Goal: Information Seeking & Learning: Check status

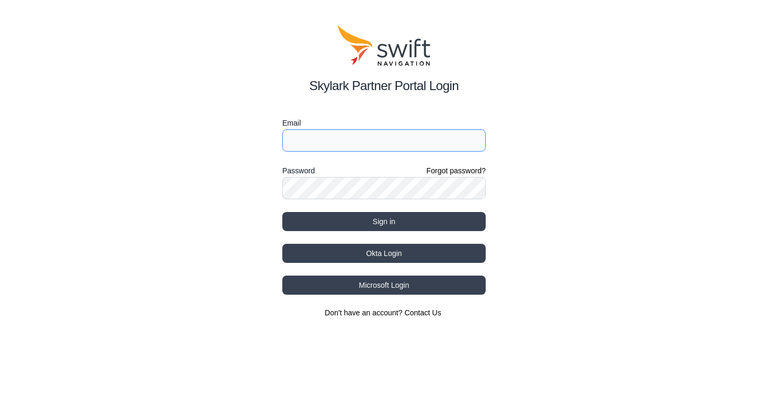
click at [325, 143] on input "Email" at bounding box center [383, 140] width 203 height 22
type input "[PERSON_NAME][EMAIL_ADDRESS][PERSON_NAME][DOMAIN_NAME]"
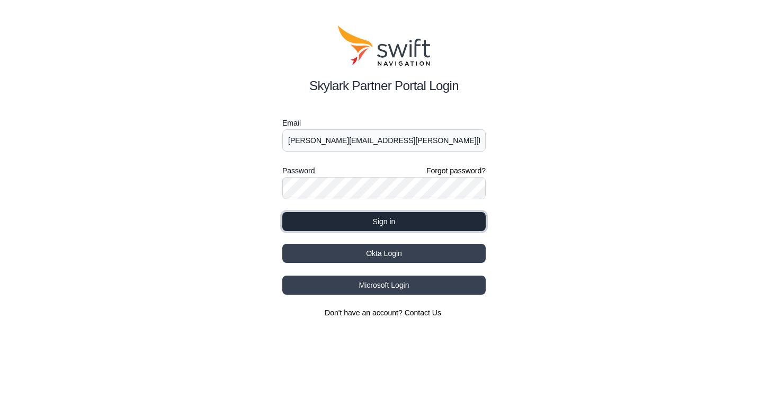
click at [371, 220] on button "Sign in" at bounding box center [383, 221] width 203 height 19
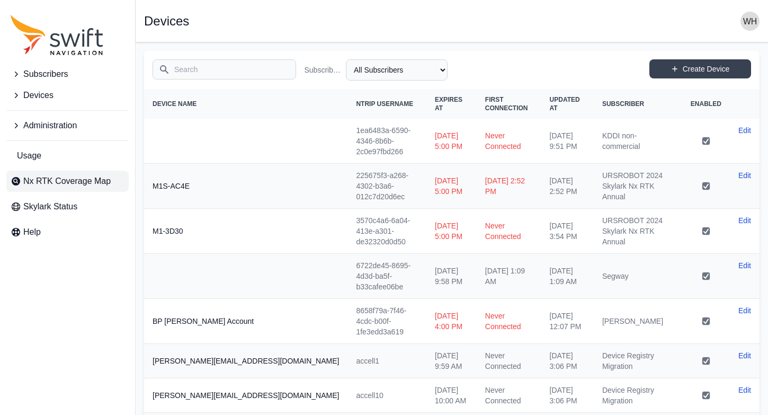
click at [76, 184] on span "Nx RTK Coverage Map" at bounding box center [66, 181] width 87 height 13
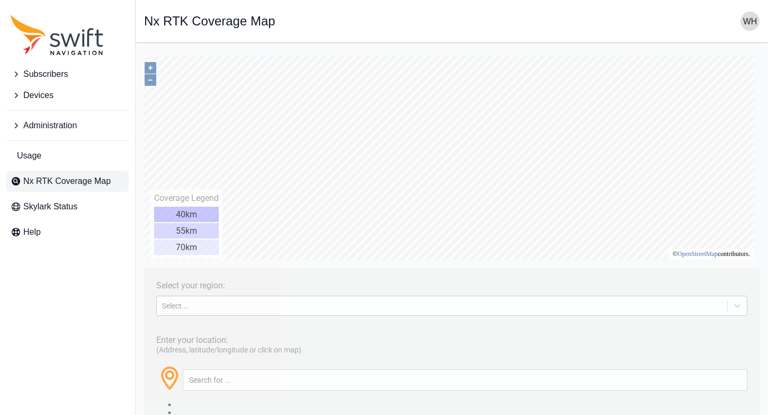
click at [328, 307] on div "Select..." at bounding box center [442, 305] width 560 height 8
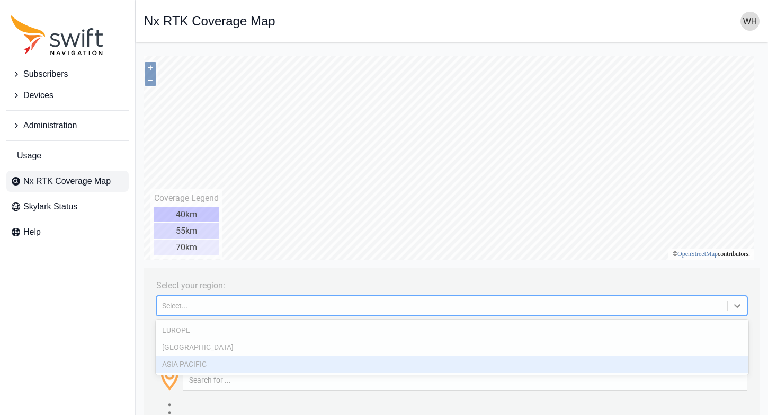
click at [237, 363] on div "ASIA PACIFIC" at bounding box center [452, 363] width 592 height 17
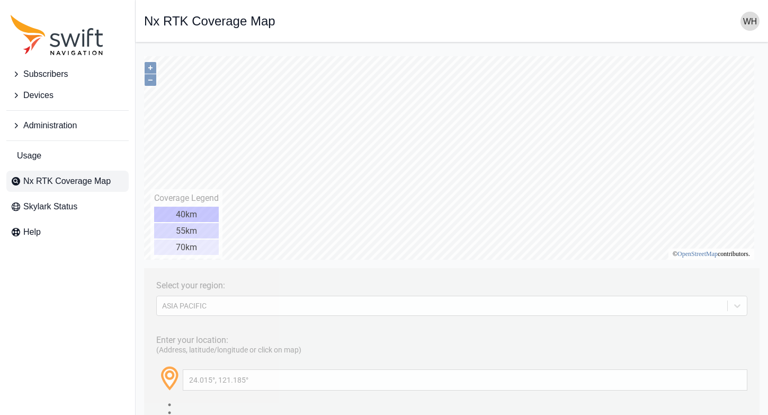
type input "23.347°, 118.232°"
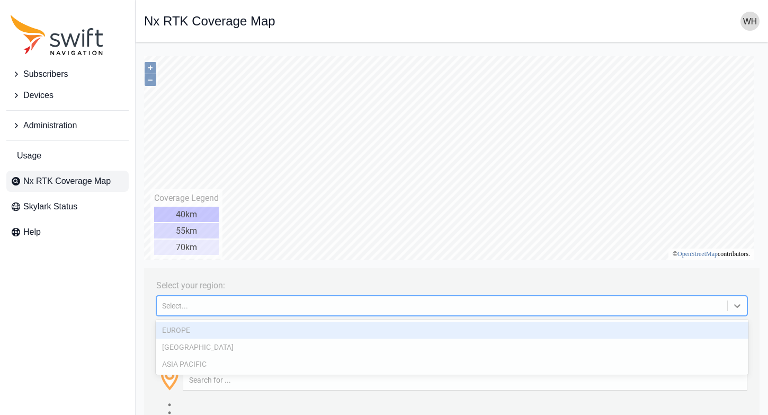
click at [245, 308] on div "Select..." at bounding box center [442, 305] width 560 height 8
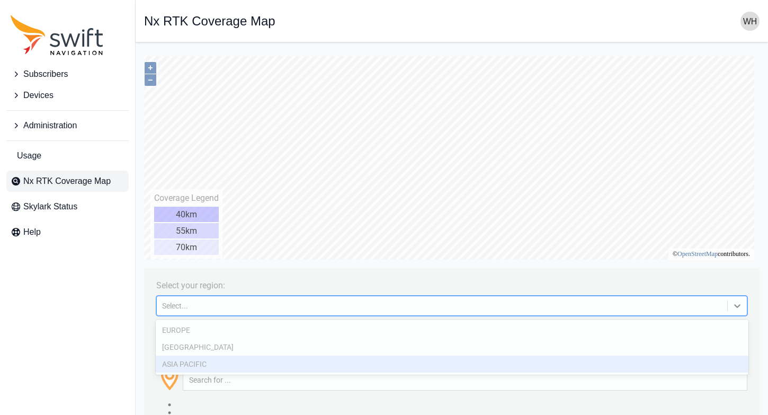
click at [229, 362] on div "ASIA PACIFIC" at bounding box center [452, 363] width 592 height 17
